Goal: Transaction & Acquisition: Book appointment/travel/reservation

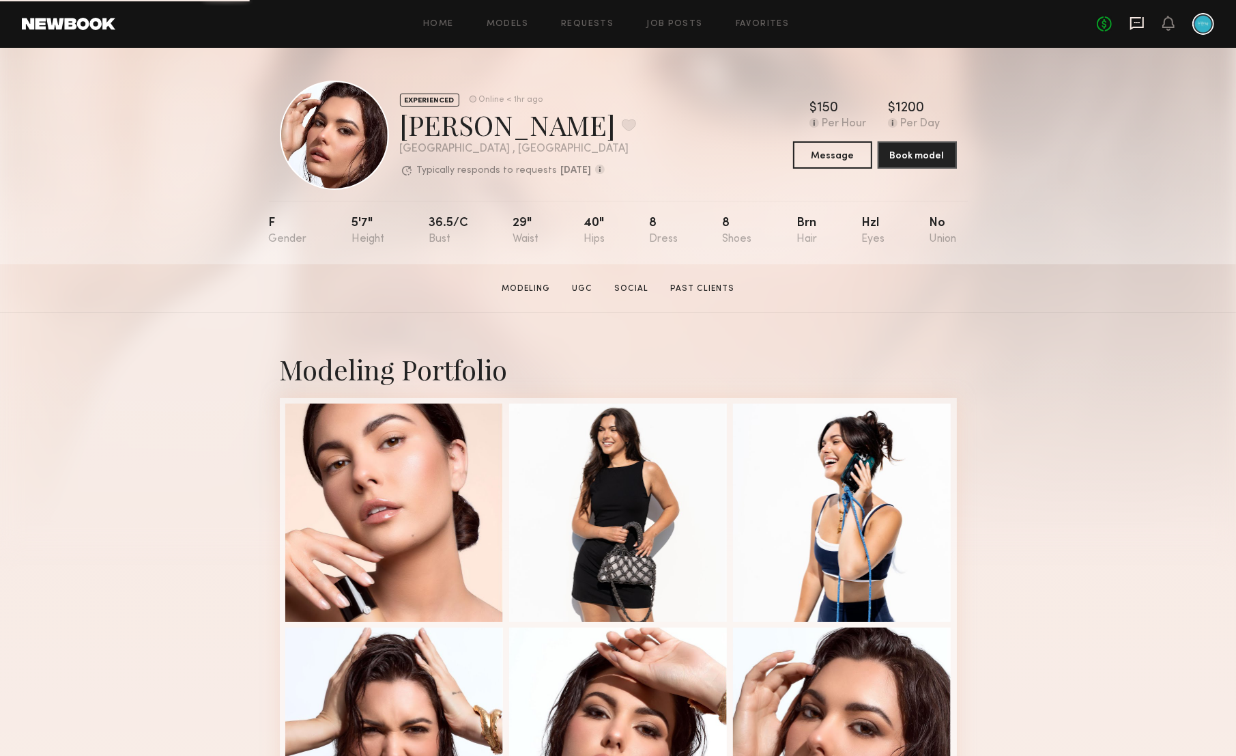
click at [1137, 27] on icon at bounding box center [1137, 23] width 14 height 13
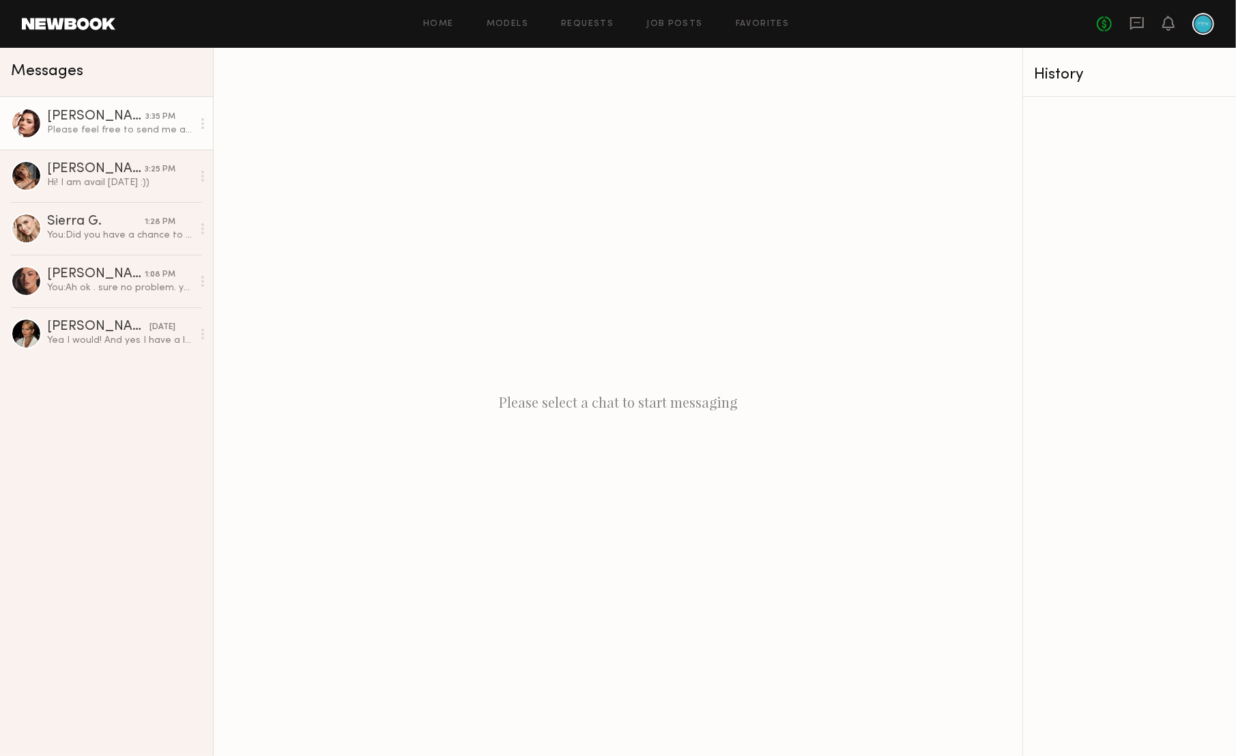
click at [122, 134] on div "Please feel free to send me a booking request" at bounding box center [119, 130] width 145 height 13
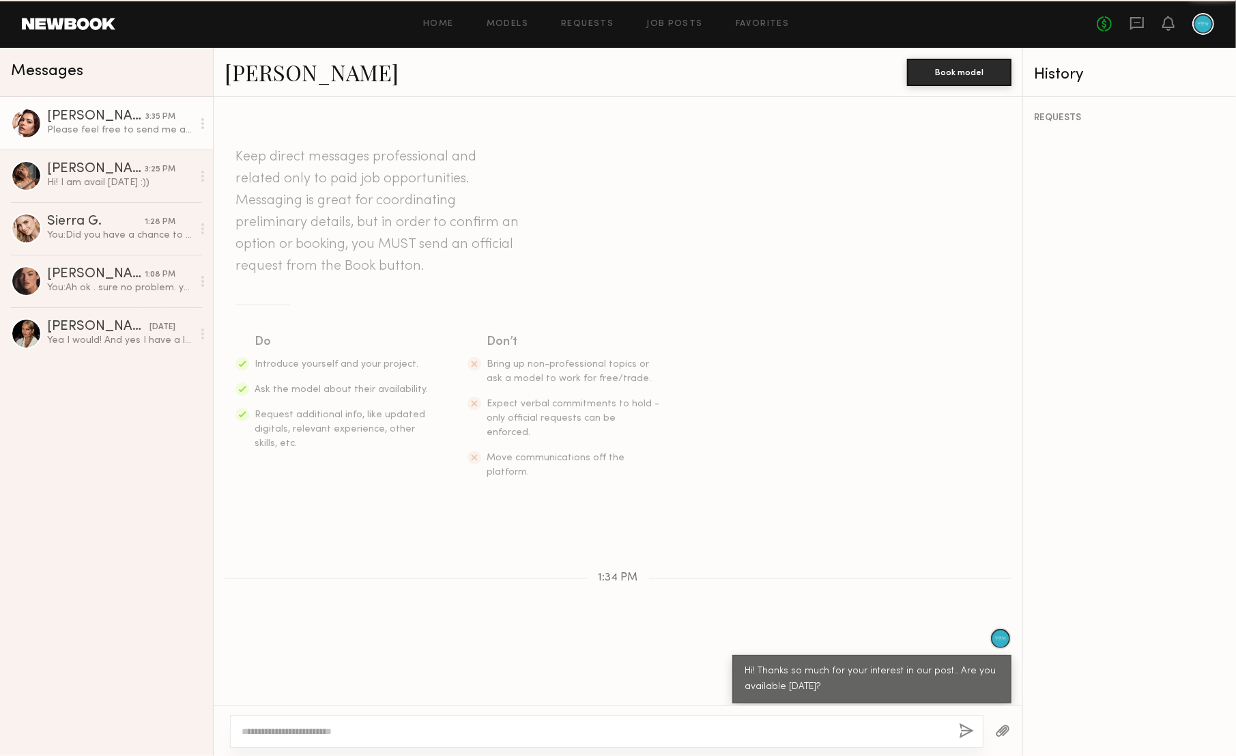
scroll to position [347, 0]
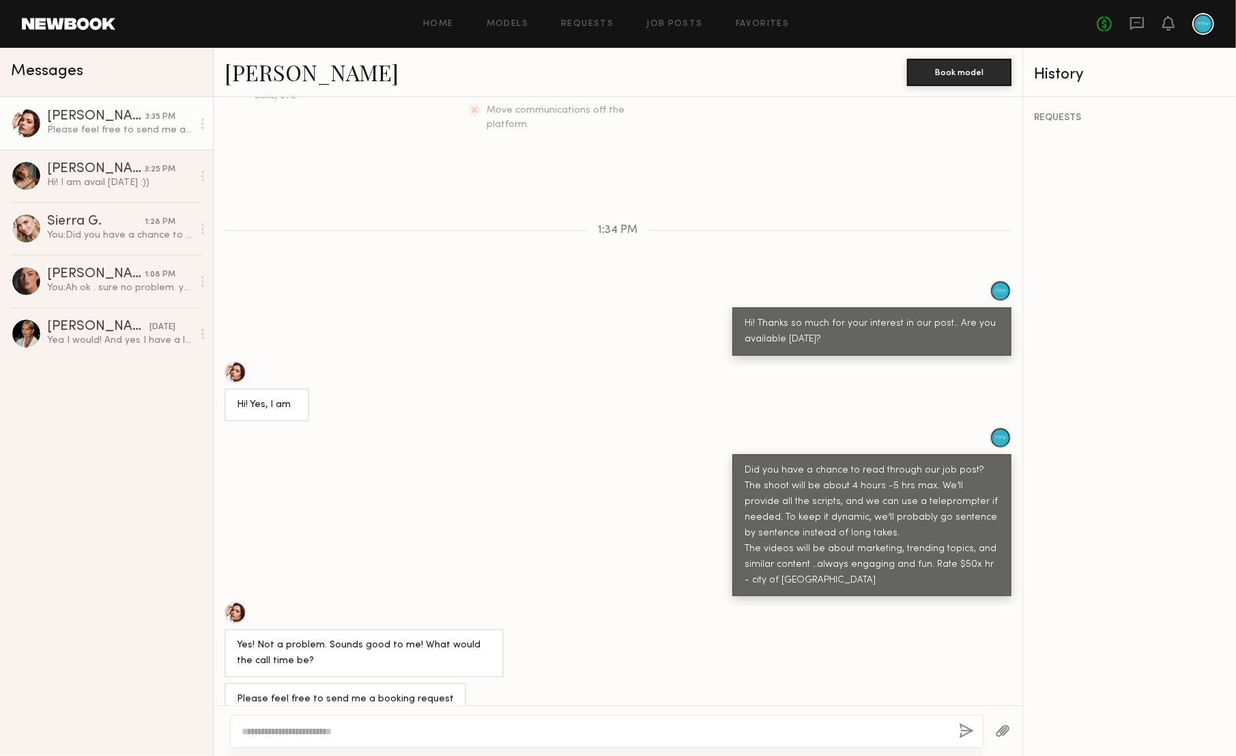
click at [615, 724] on textarea at bounding box center [595, 731] width 706 height 14
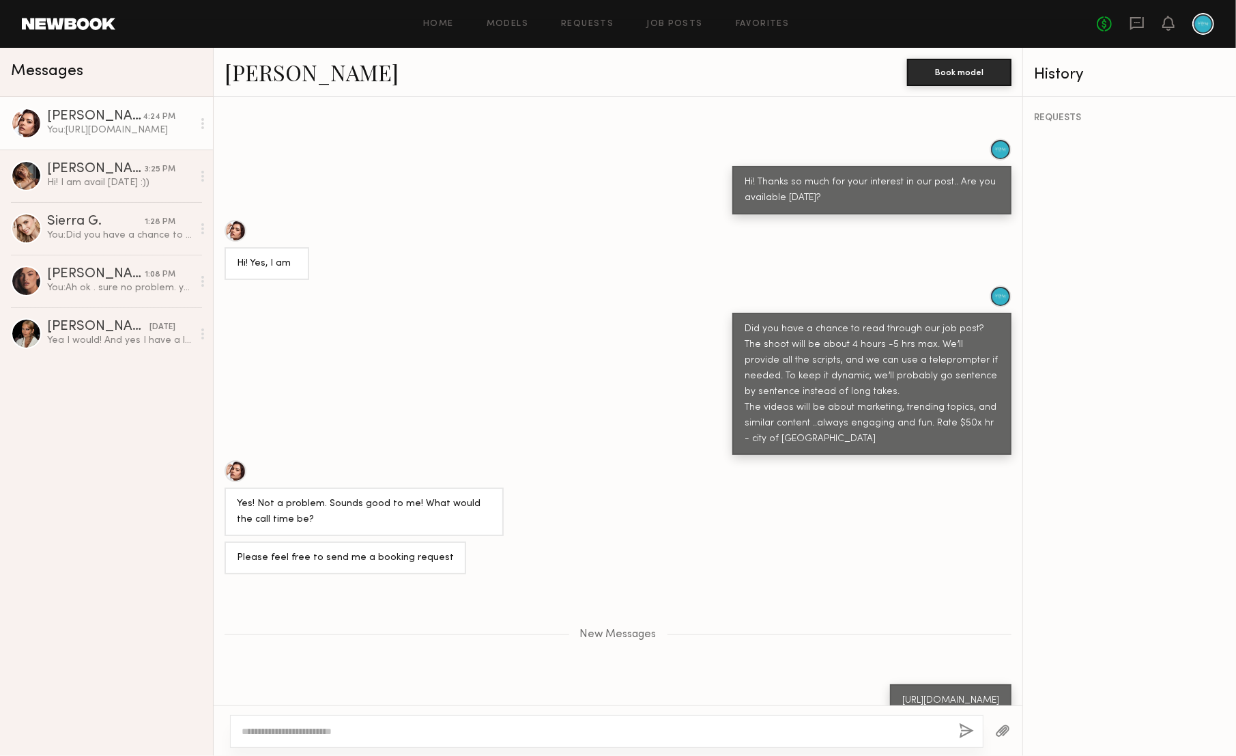
scroll to position [554, 0]
